Goal: Task Accomplishment & Management: Manage account settings

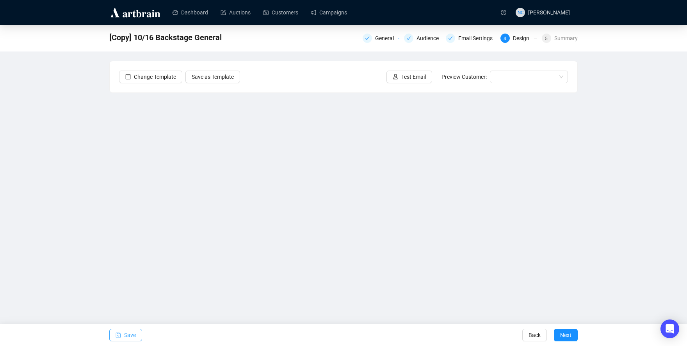
click at [120, 334] on icon "save" at bounding box center [118, 335] width 5 height 5
click at [133, 337] on span "Save" at bounding box center [130, 335] width 12 height 22
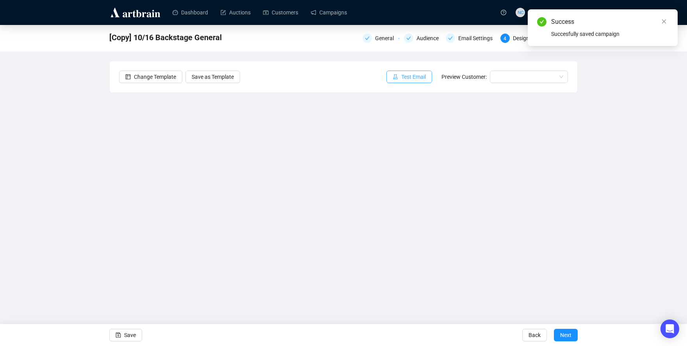
click at [398, 77] on icon "experiment" at bounding box center [395, 76] width 5 height 5
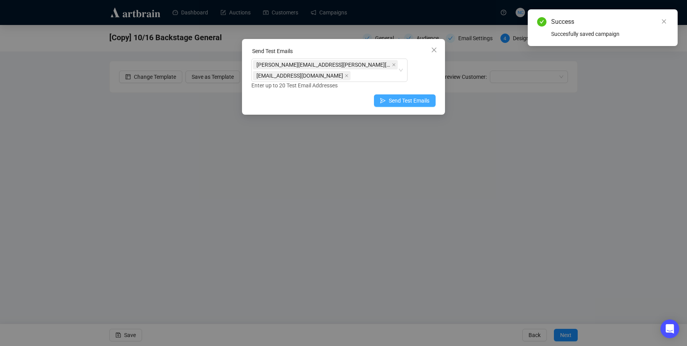
click at [386, 100] on icon "send" at bounding box center [382, 100] width 5 height 5
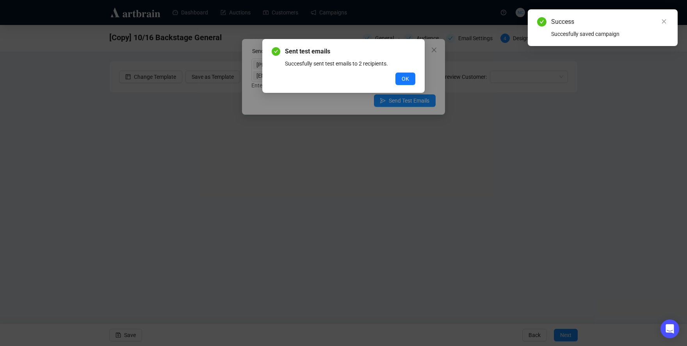
click at [401, 72] on div "Sent test emails Succesfully sent test emails to 2 recipients. OK" at bounding box center [344, 66] width 144 height 38
click at [399, 72] on div "Sent test emails Succesfully sent test emails to 2 recipients. OK" at bounding box center [344, 66] width 144 height 38
click at [403, 75] on span "OK" at bounding box center [405, 79] width 7 height 9
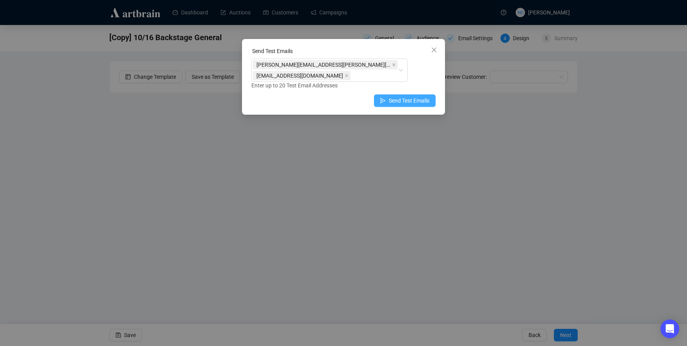
click at [412, 106] on button "Send Test Emails" at bounding box center [405, 100] width 62 height 12
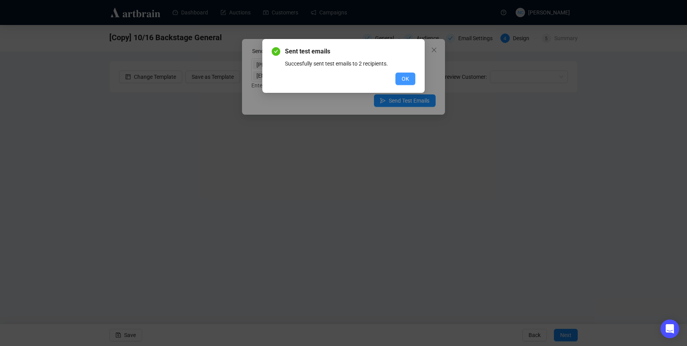
click at [409, 80] on button "OK" at bounding box center [406, 79] width 20 height 12
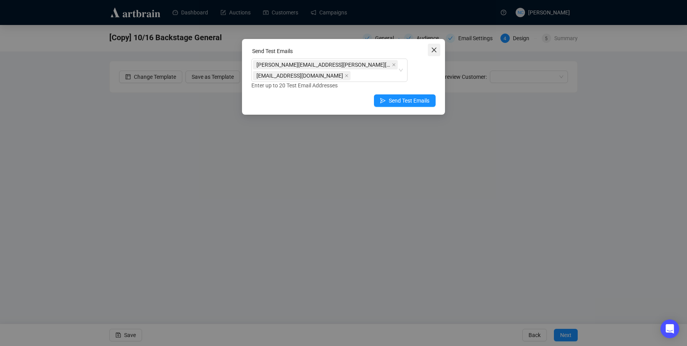
click at [436, 52] on icon "close" at bounding box center [434, 50] width 6 height 6
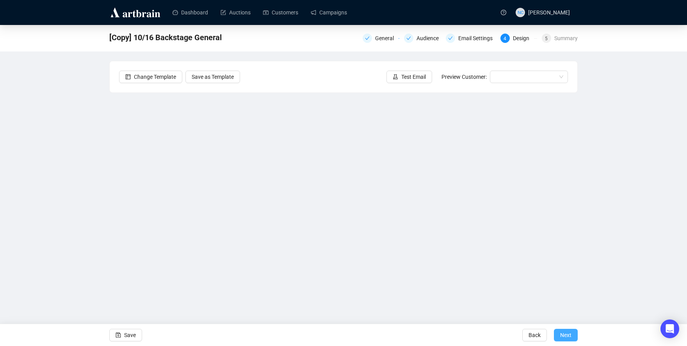
click at [562, 339] on span "Next" at bounding box center [565, 335] width 11 height 22
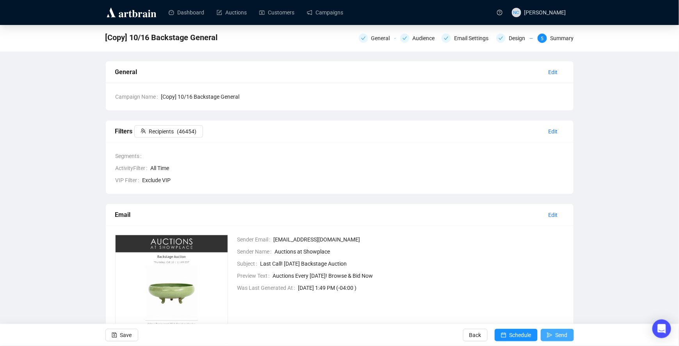
click at [560, 333] on span "Send" at bounding box center [562, 335] width 12 height 22
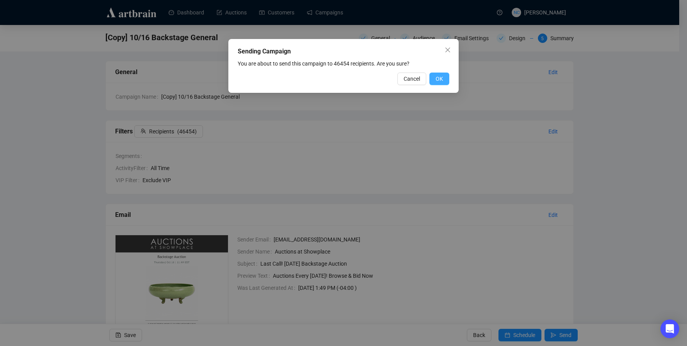
click at [439, 78] on span "OK" at bounding box center [439, 79] width 7 height 9
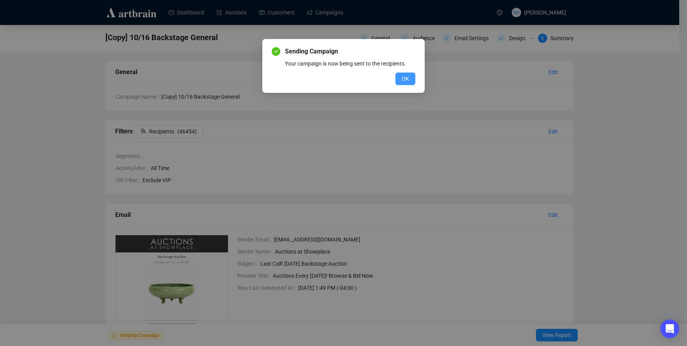
click at [399, 78] on button "OK" at bounding box center [406, 79] width 20 height 12
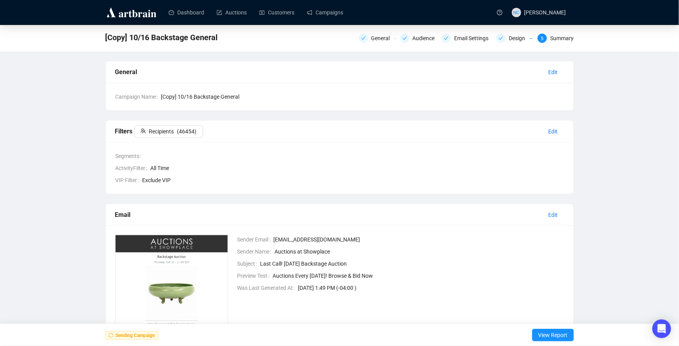
click at [675, 116] on div "[Copy] 10/16 Backstage General General Audience Email Settings Design 5 Summary…" at bounding box center [339, 213] width 679 height 377
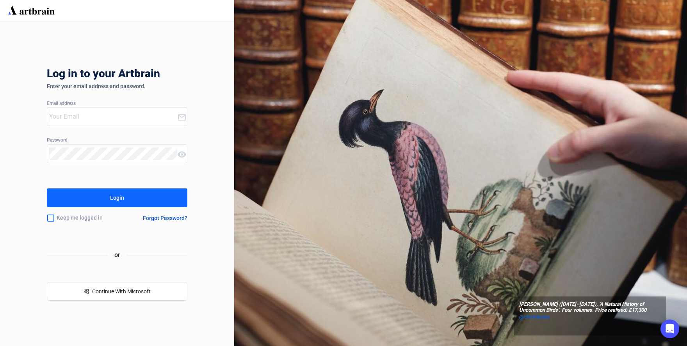
type input "[EMAIL_ADDRESS][DOMAIN_NAME]"
click at [47, 189] on button "Login" at bounding box center [117, 198] width 141 height 19
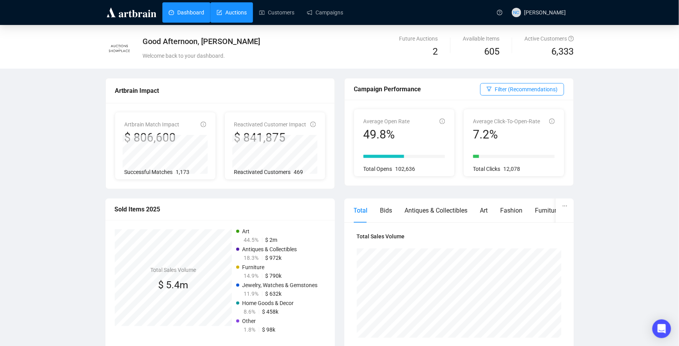
click at [223, 12] on link "Auctions" at bounding box center [232, 12] width 30 height 20
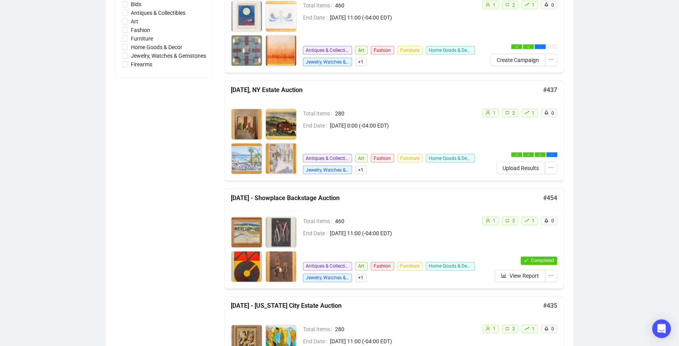
scroll to position [260, 0]
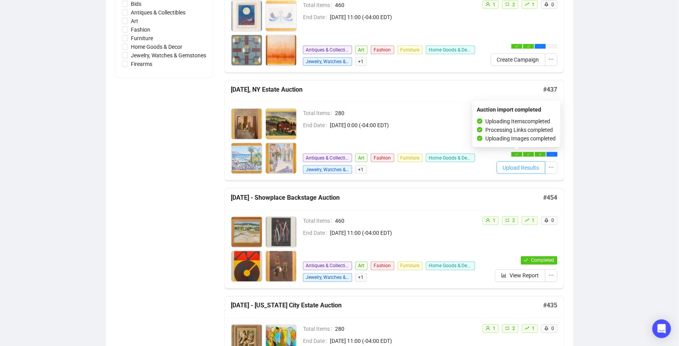
click at [519, 162] on button "Upload Results" at bounding box center [521, 168] width 49 height 12
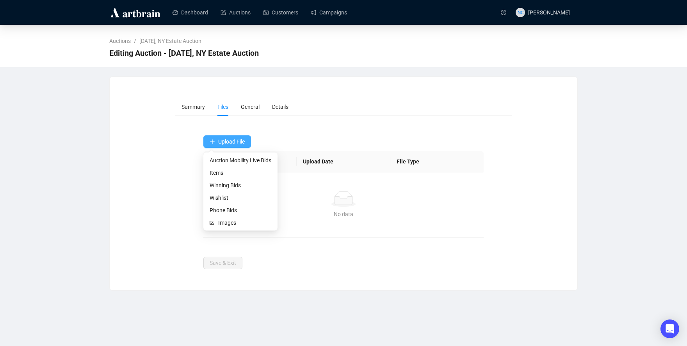
click at [219, 137] on button "Upload File" at bounding box center [227, 141] width 48 height 12
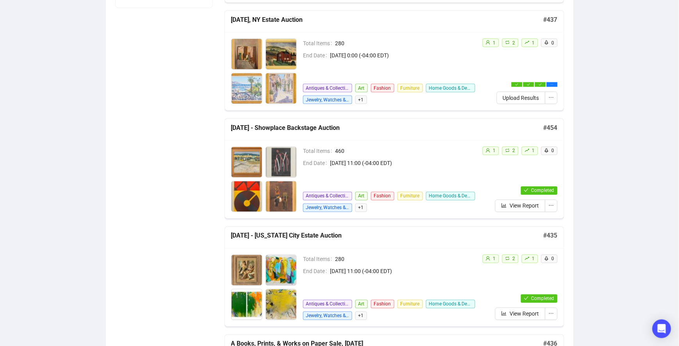
scroll to position [260, 0]
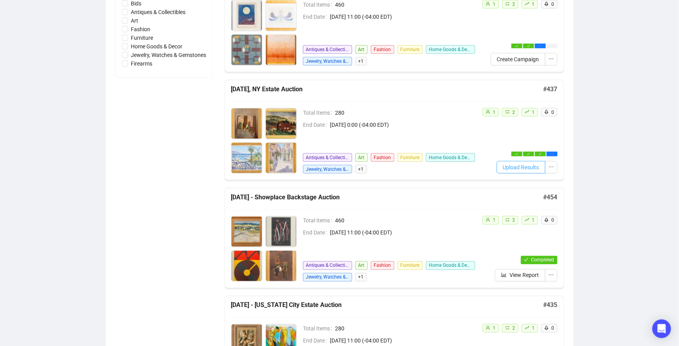
click at [519, 165] on span "Upload Results" at bounding box center [521, 167] width 36 height 9
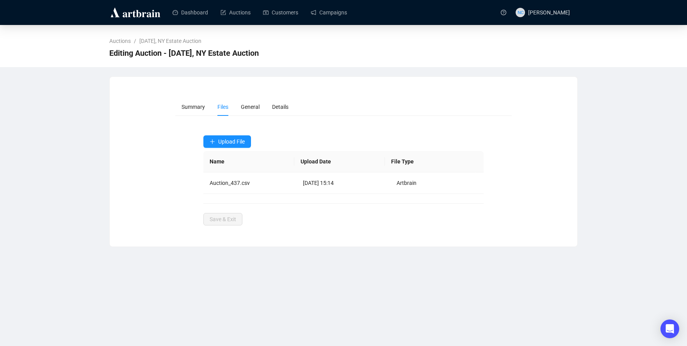
click at [617, 213] on div "Auctions / October 9th 2025, NY Estate Auction Editing Auction - October 9th 20…" at bounding box center [343, 136] width 687 height 222
click at [235, 143] on span "Upload File" at bounding box center [231, 142] width 27 height 6
click at [227, 140] on span "Upload File" at bounding box center [231, 142] width 27 height 6
click at [232, 185] on span "Winning Bids" at bounding box center [241, 185] width 62 height 9
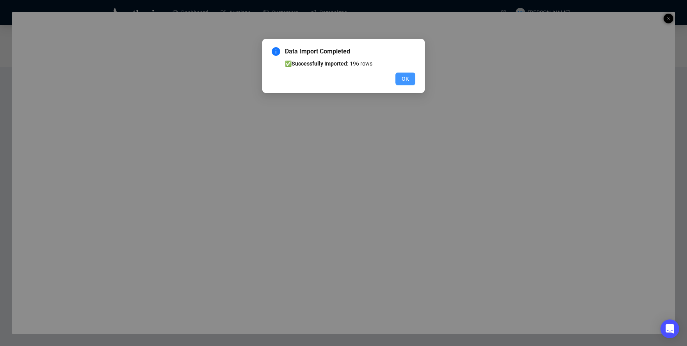
click at [399, 73] on button "OK" at bounding box center [406, 79] width 20 height 12
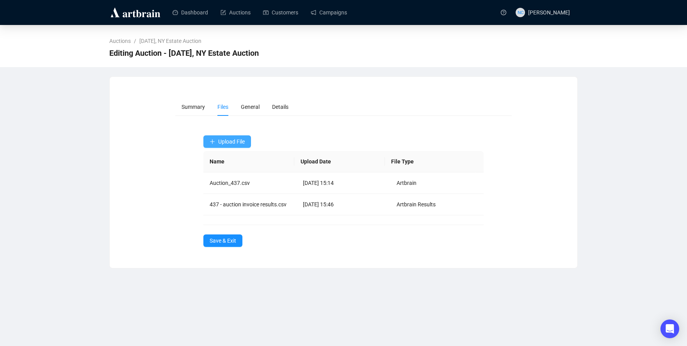
click at [233, 136] on button "Upload File" at bounding box center [227, 141] width 48 height 12
click at [211, 144] on icon "plus" at bounding box center [212, 141] width 5 height 5
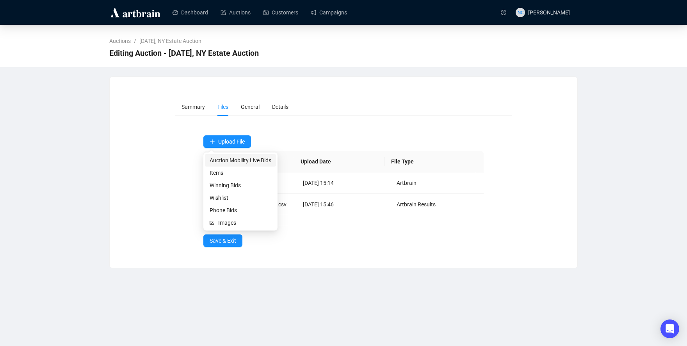
click at [236, 163] on span "Auction Mobility Live Bids" at bounding box center [241, 160] width 62 height 9
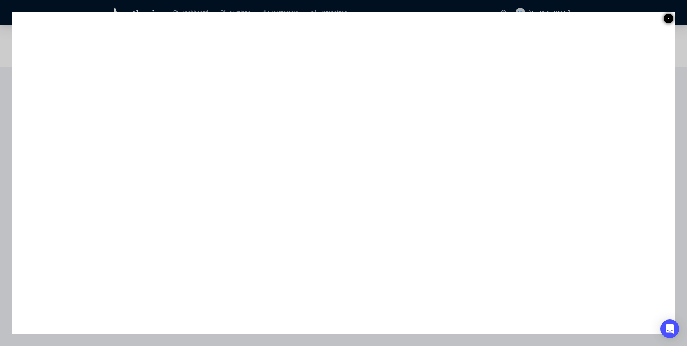
click at [670, 16] on icon at bounding box center [669, 18] width 4 height 9
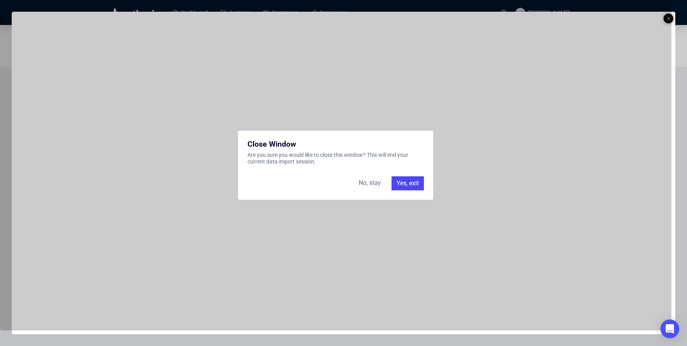
click at [398, 184] on div "Yes, exit" at bounding box center [408, 183] width 32 height 14
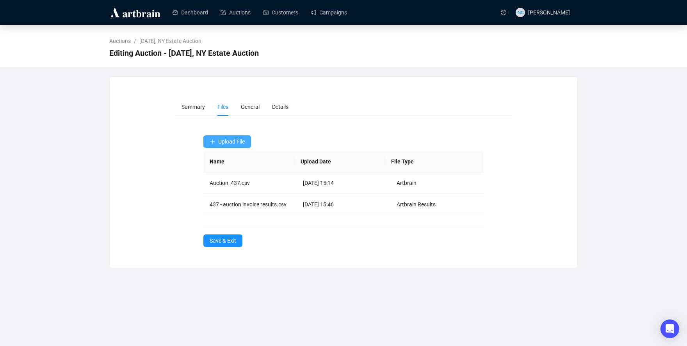
click at [220, 137] on button "Upload File" at bounding box center [227, 141] width 48 height 12
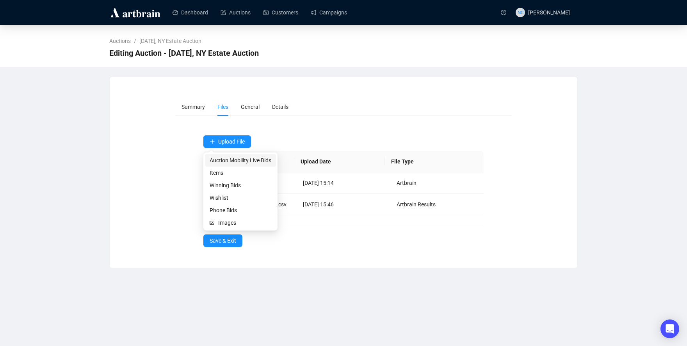
click at [228, 160] on span "Auction Mobility Live Bids" at bounding box center [241, 160] width 62 height 9
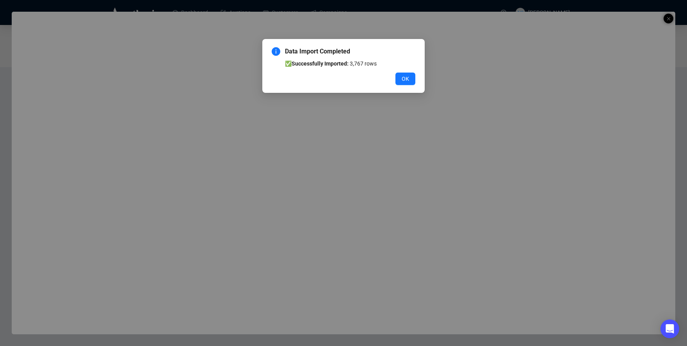
click at [394, 80] on div "OK" at bounding box center [344, 79] width 144 height 12
click at [398, 78] on button "OK" at bounding box center [406, 79] width 20 height 12
click at [398, 78] on div "Data Import Completed ✅ Successfully Imported: 3,767 rows OK" at bounding box center [343, 173] width 687 height 346
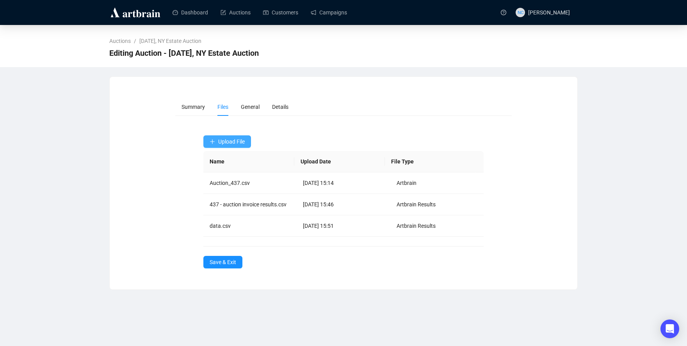
click at [235, 137] on button "Upload File" at bounding box center [227, 141] width 48 height 12
click at [241, 198] on span "Wishlist" at bounding box center [241, 198] width 62 height 9
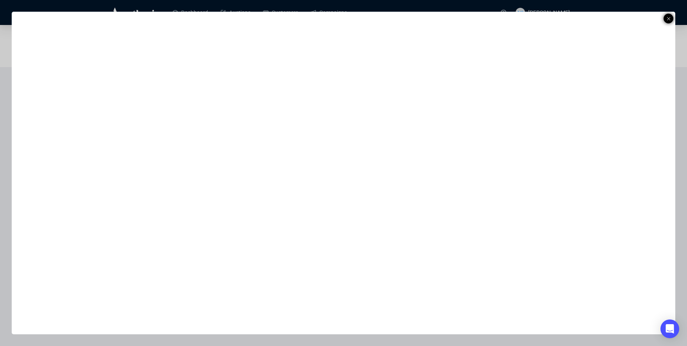
click at [669, 18] on line at bounding box center [668, 18] width 3 height 3
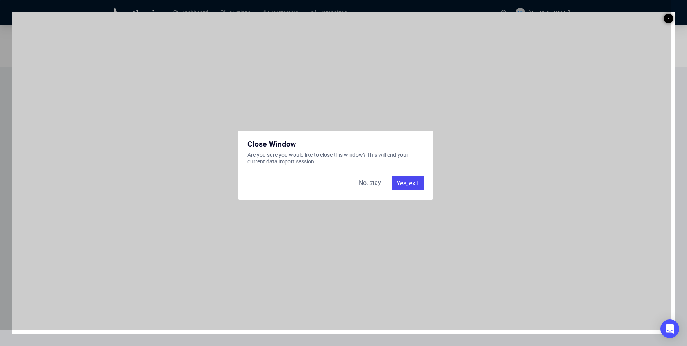
click at [419, 185] on div "Yes, exit" at bounding box center [408, 183] width 32 height 14
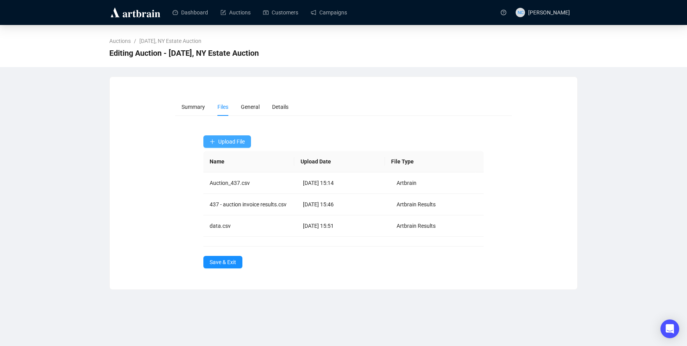
click at [230, 143] on span "Upload File" at bounding box center [231, 142] width 27 height 6
click at [230, 196] on span "Wishlist" at bounding box center [241, 198] width 62 height 9
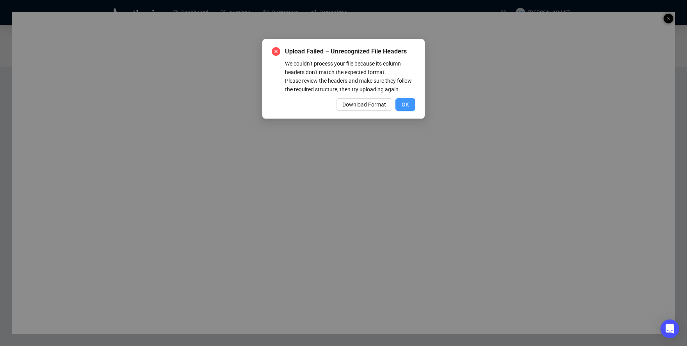
click at [408, 103] on span "OK" at bounding box center [405, 104] width 7 height 9
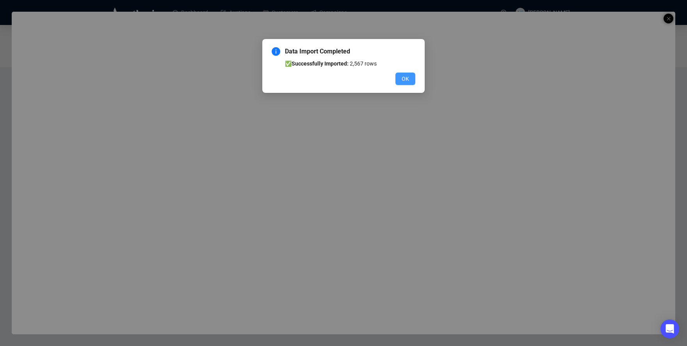
click at [398, 77] on button "OK" at bounding box center [406, 79] width 20 height 12
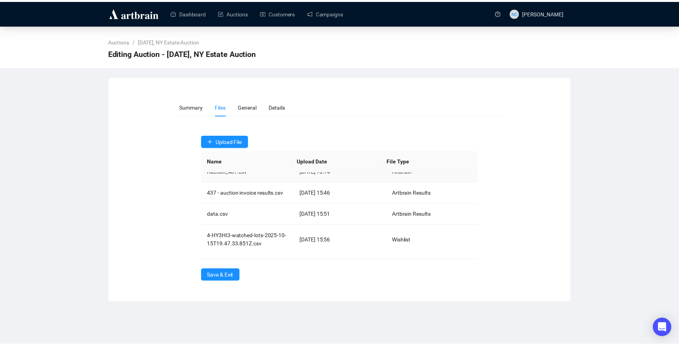
scroll to position [16, 0]
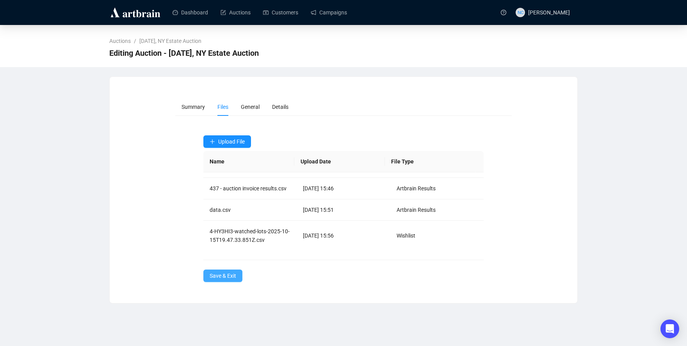
click at [222, 278] on span "Save & Exit" at bounding box center [223, 276] width 27 height 9
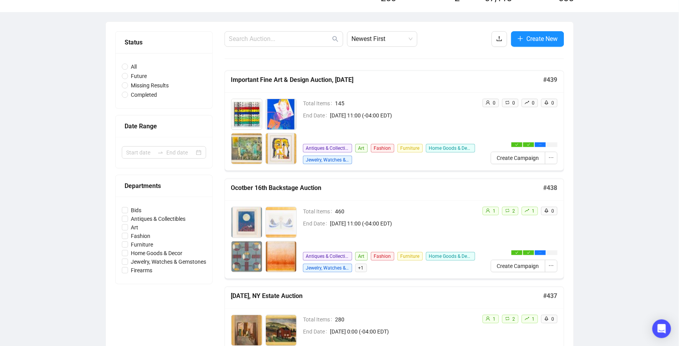
scroll to position [156, 0]
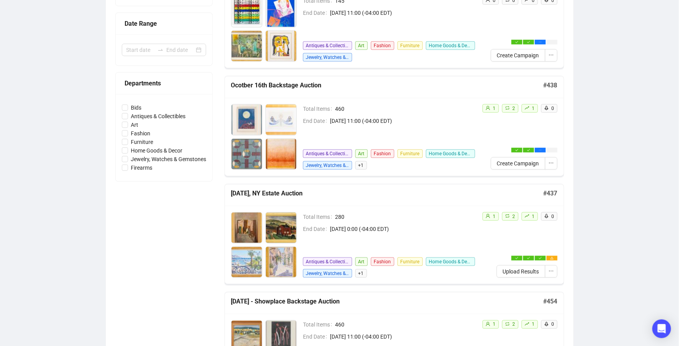
click at [551, 255] on div "1 2 1 0 Upload Results" at bounding box center [517, 245] width 82 height 66
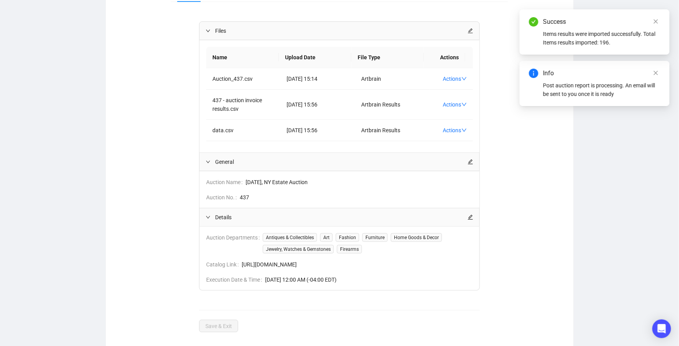
scroll to position [122, 0]
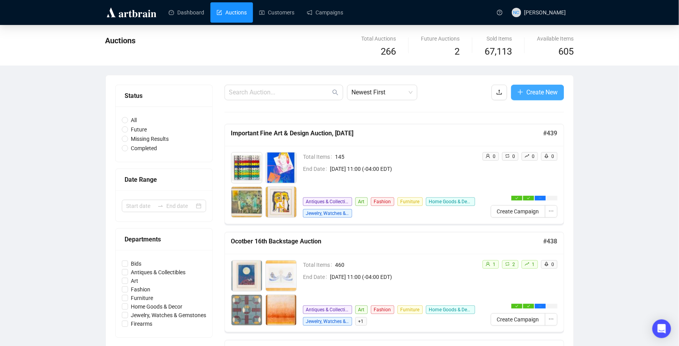
click at [548, 92] on span "Create New" at bounding box center [542, 92] width 31 height 10
click at [274, 11] on link "Customers" at bounding box center [276, 12] width 35 height 20
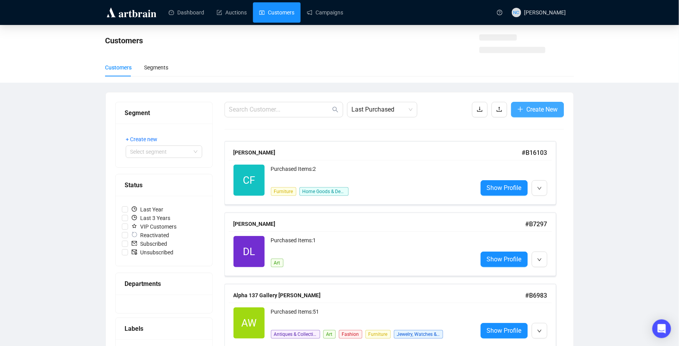
click at [531, 113] on span "Create New" at bounding box center [542, 110] width 31 height 10
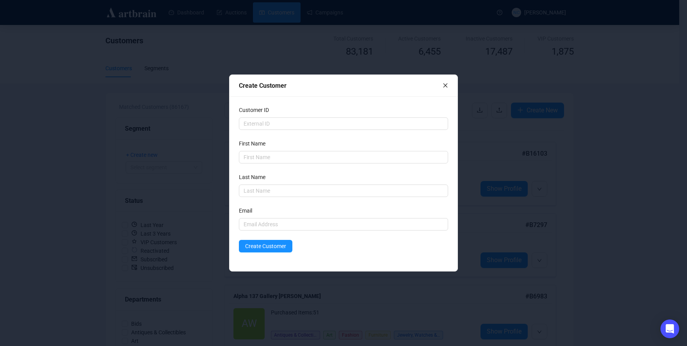
click at [450, 87] on div "Create Customer" at bounding box center [344, 86] width 228 height 22
click at [447, 86] on icon "close" at bounding box center [445, 85] width 5 height 5
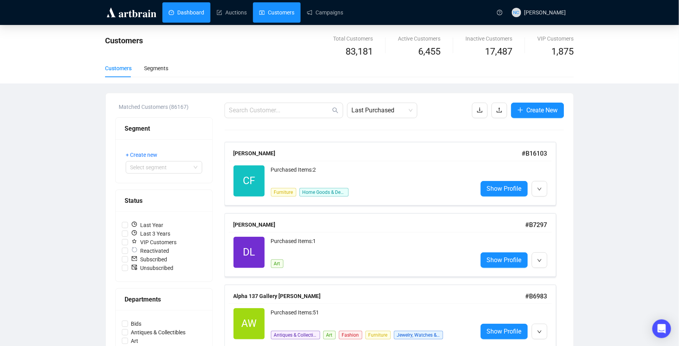
click at [185, 17] on link "Dashboard" at bounding box center [187, 12] width 36 height 20
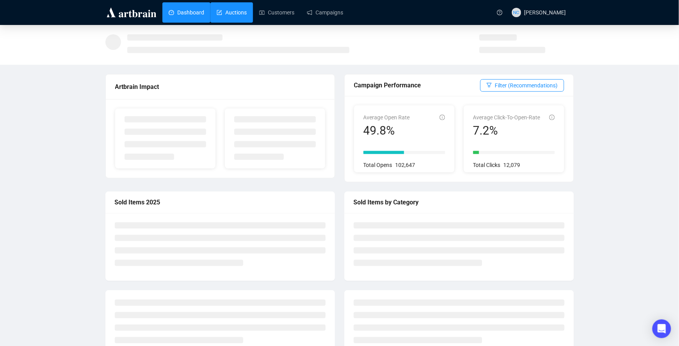
click at [245, 16] on link "Auctions" at bounding box center [232, 12] width 30 height 20
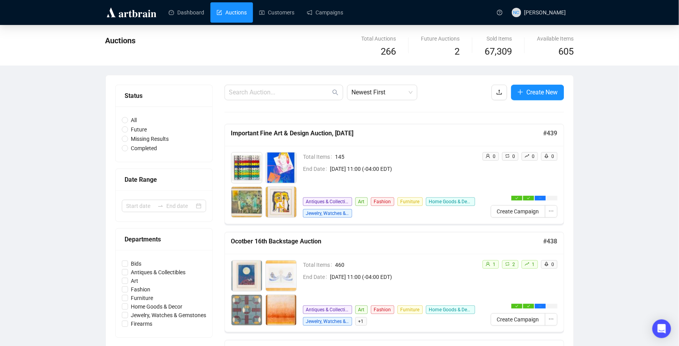
drag, startPoint x: 665, startPoint y: 63, endPoint x: 663, endPoint y: 60, distance: 4.0
click at [665, 63] on div "Auctions Total Auctions 266 Future Auctions 2 Sold Items 67,309 Available Items…" at bounding box center [339, 45] width 679 height 41
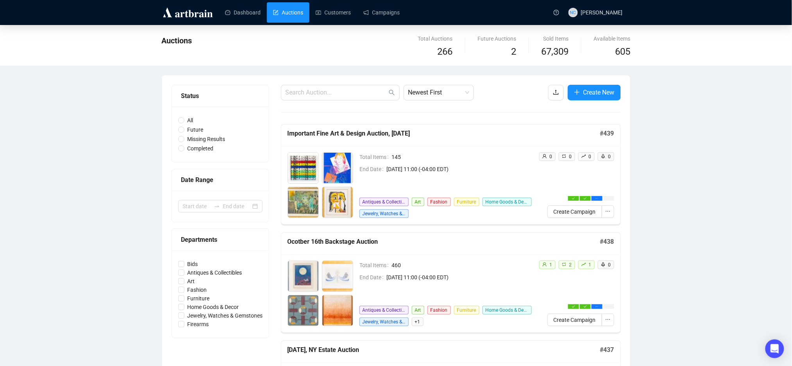
click at [475, 33] on div "Auctions Total Auctions 266 Future Auctions 2 Sold Items 67,309 Available Items…" at bounding box center [396, 45] width 469 height 30
